Goal: Communication & Community: Share content

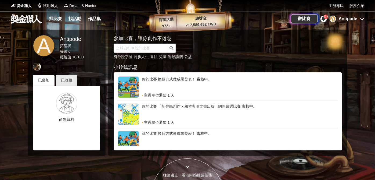
click at [325, 19] on icon at bounding box center [324, 18] width 4 height 4
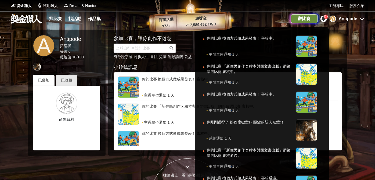
click at [303, 18] on div "辦比賽" at bounding box center [304, 18] width 27 height 9
click at [335, 6] on div at bounding box center [187, 90] width 375 height 180
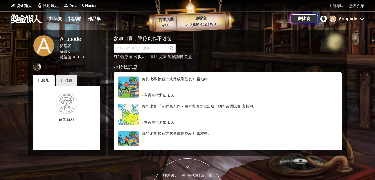
click at [335, 6] on link "主辦專區" at bounding box center [336, 6] width 15 height 6
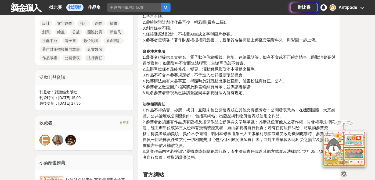
scroll to position [271, 0]
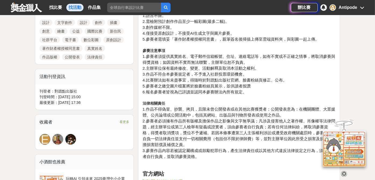
click at [58, 134] on img at bounding box center [58, 139] width 10 height 10
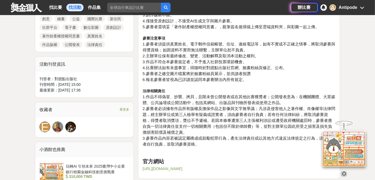
scroll to position [285, 0]
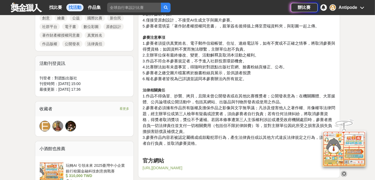
click at [44, 121] on div "E" at bounding box center [44, 126] width 11 height 11
